Goal: Transaction & Acquisition: Download file/media

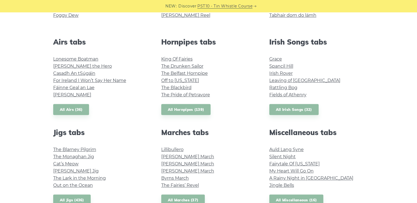
scroll to position [201, 0]
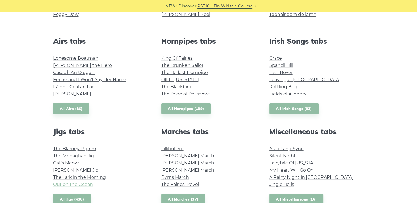
click at [71, 184] on link "Out on the Ocean" at bounding box center [73, 184] width 40 height 5
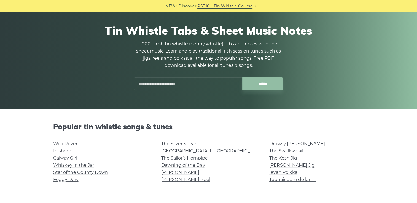
scroll to position [33, 0]
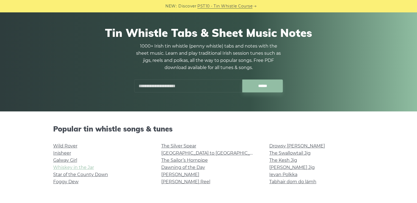
click at [78, 168] on link "Whiskey in the Jar" at bounding box center [73, 167] width 41 height 5
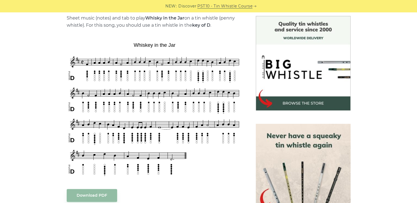
scroll to position [154, 0]
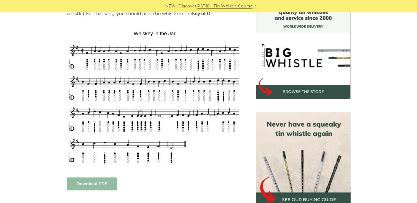
click at [105, 181] on link "Download PDF" at bounding box center [92, 184] width 50 height 13
